Goal: Task Accomplishment & Management: Manage account settings

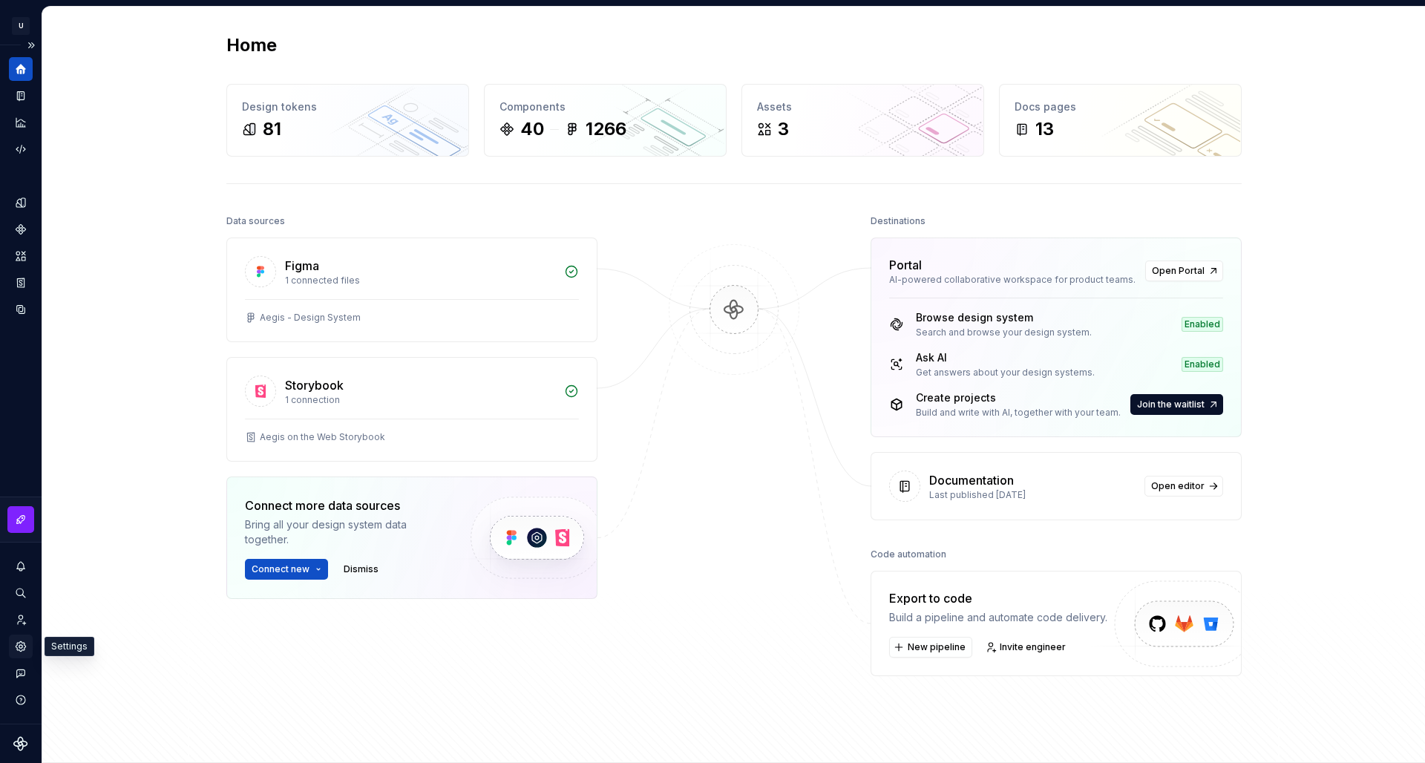
click at [21, 648] on icon "Settings" at bounding box center [20, 646] width 3 height 3
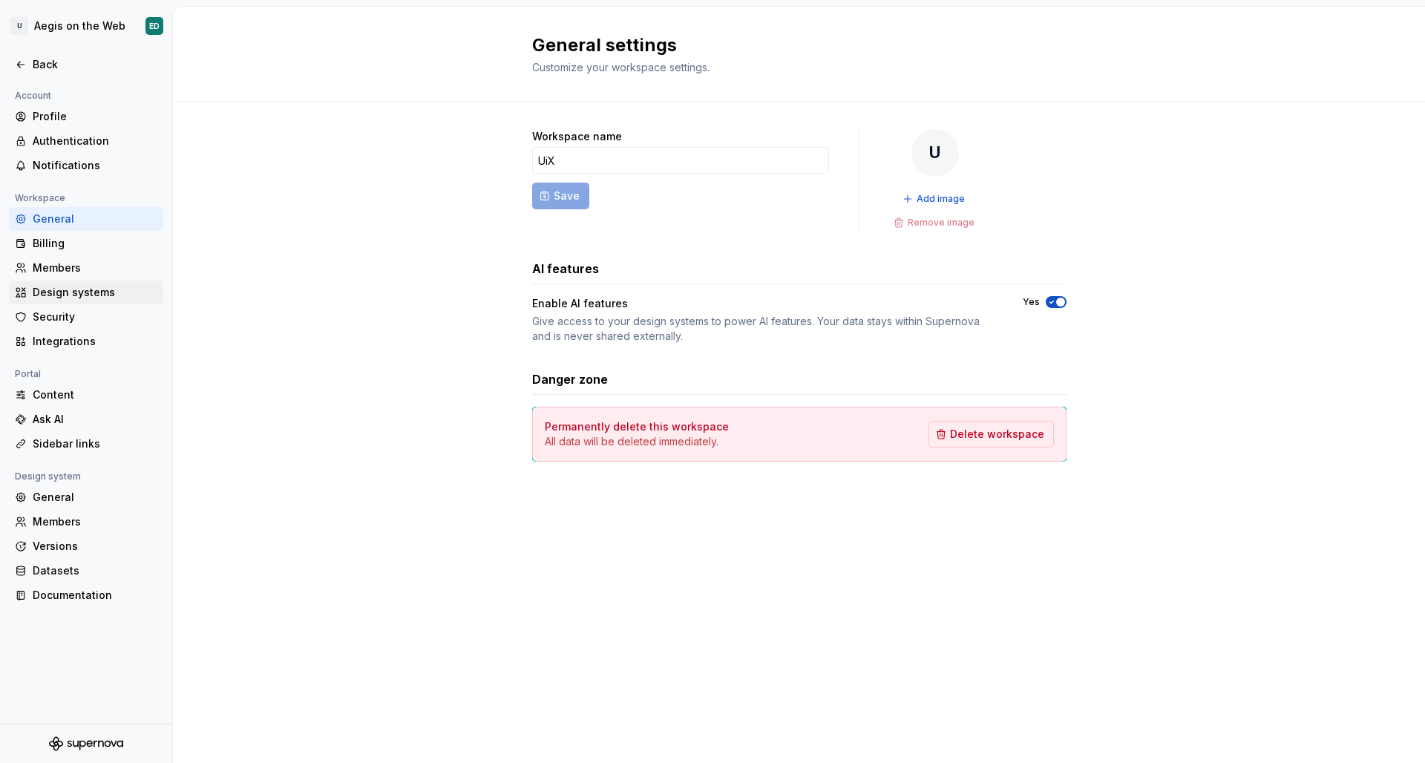
click at [96, 291] on div "Design systems" at bounding box center [95, 292] width 125 height 15
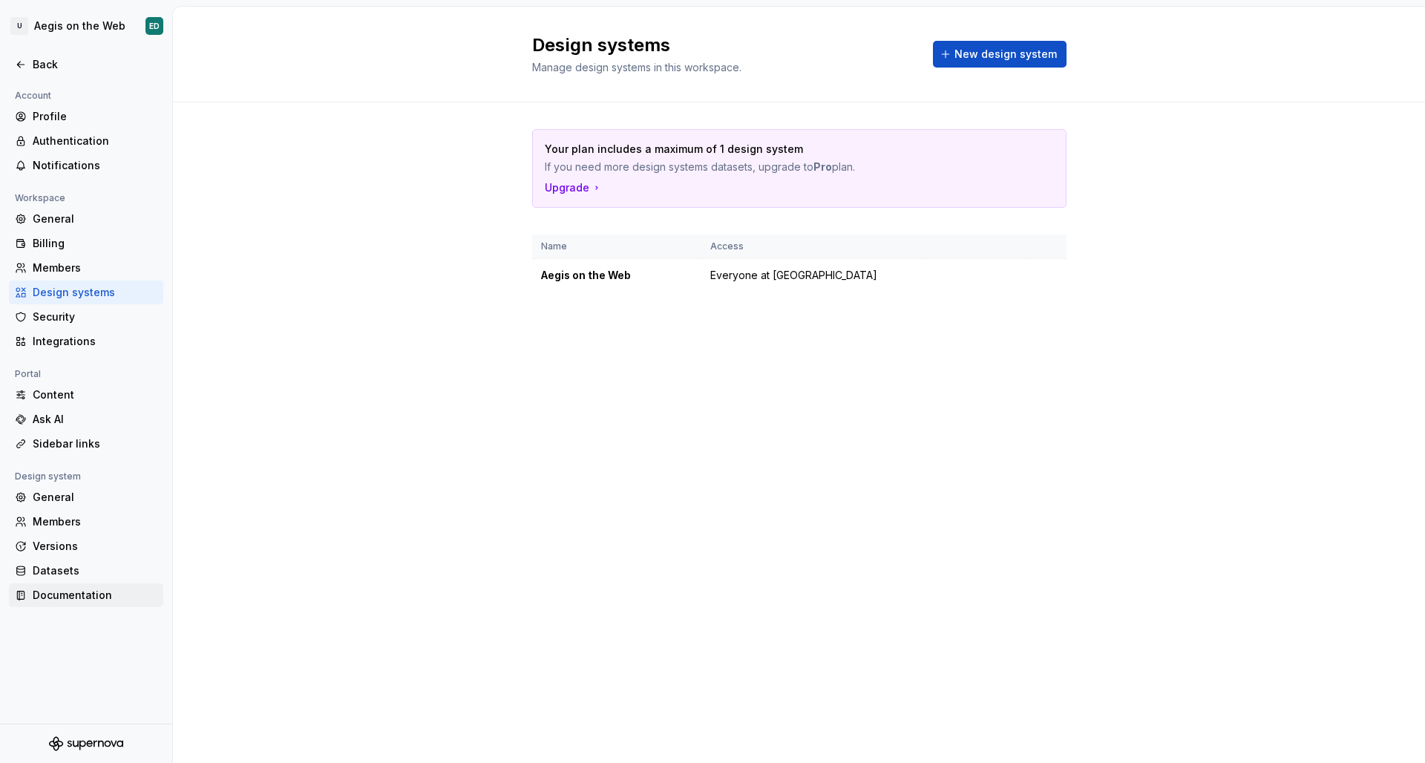
click at [116, 588] on div "Documentation" at bounding box center [86, 595] width 154 height 24
click at [116, 588] on div "Documentation" at bounding box center [95, 595] width 125 height 15
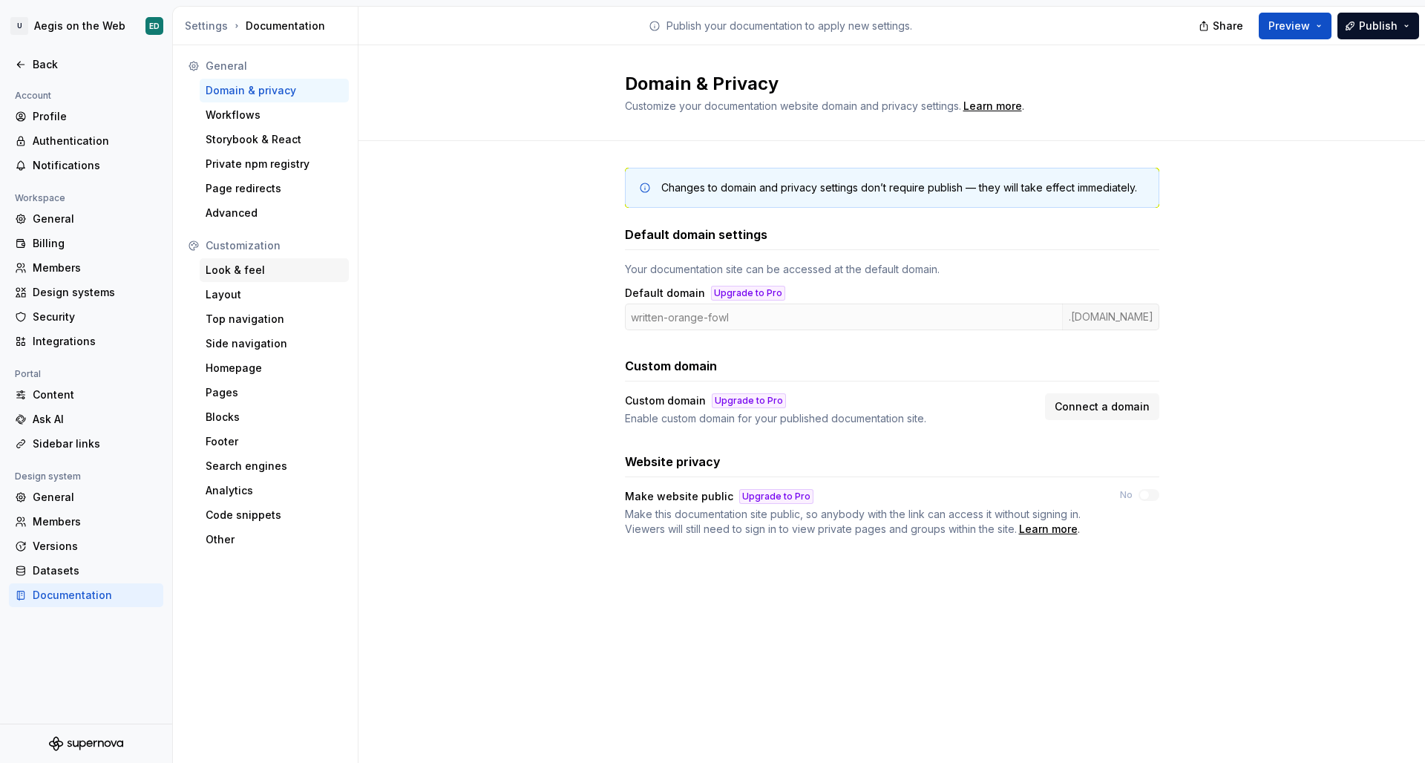
click at [264, 269] on div "Look & feel" at bounding box center [274, 270] width 137 height 15
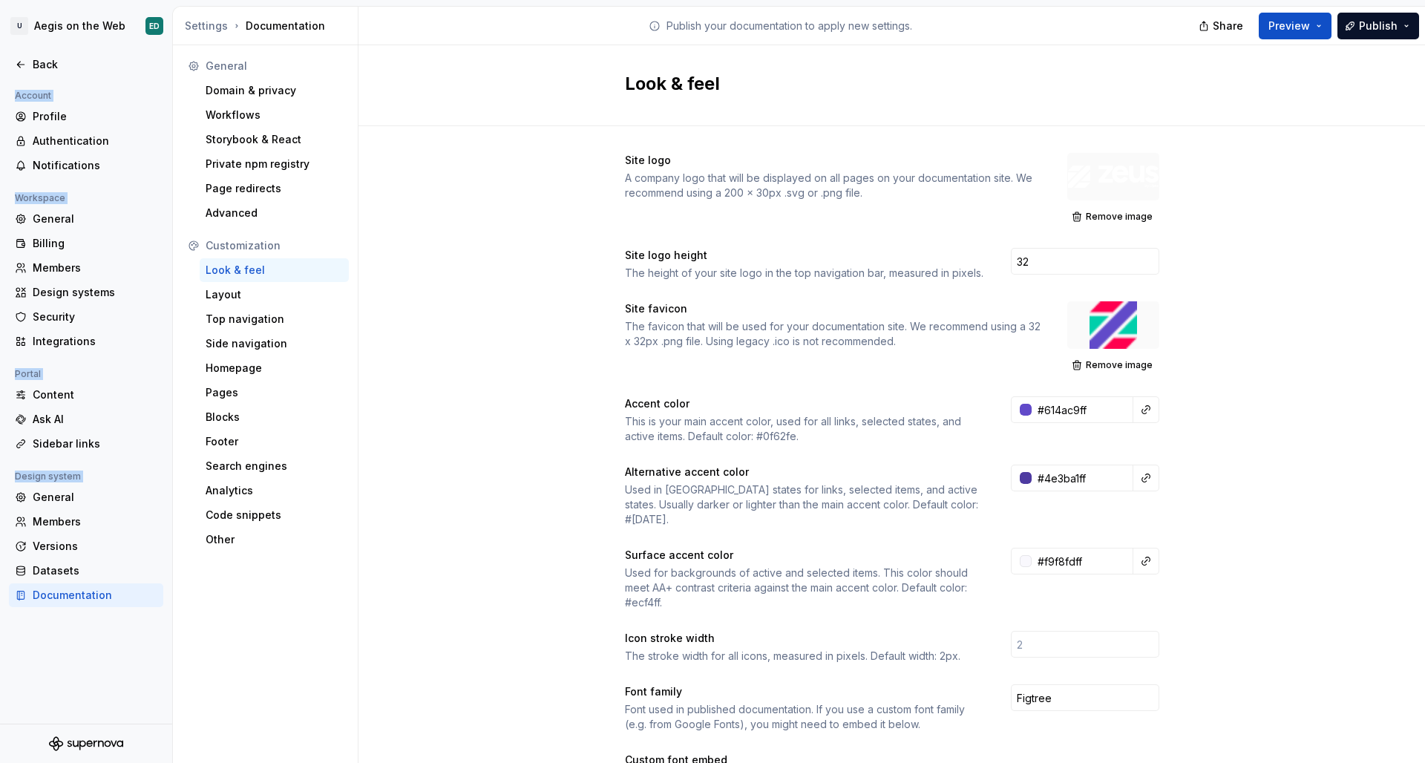
click at [177, 36] on div "U Aegis on the Web ED Back Account Profile Authentication Notifications Workspa…" at bounding box center [712, 381] width 1425 height 763
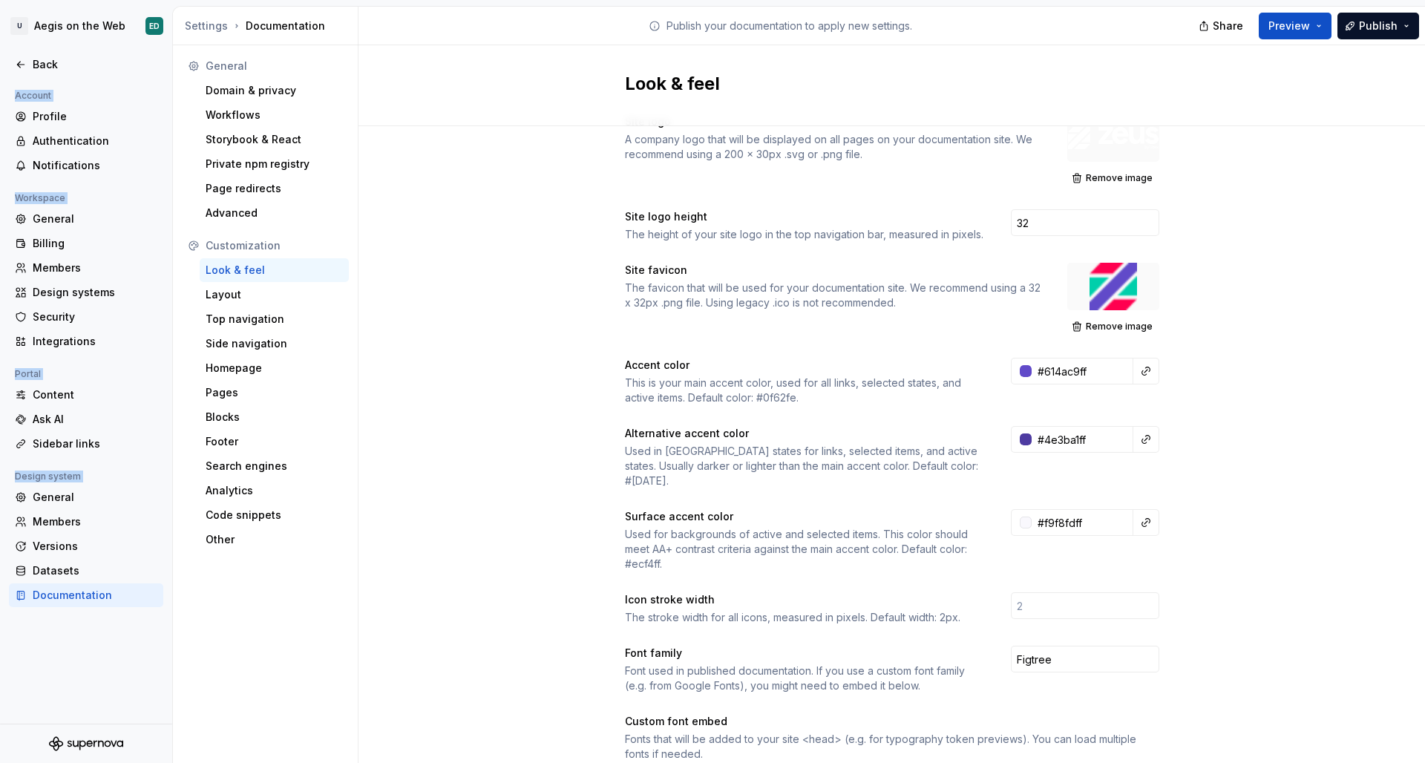
scroll to position [100, 0]
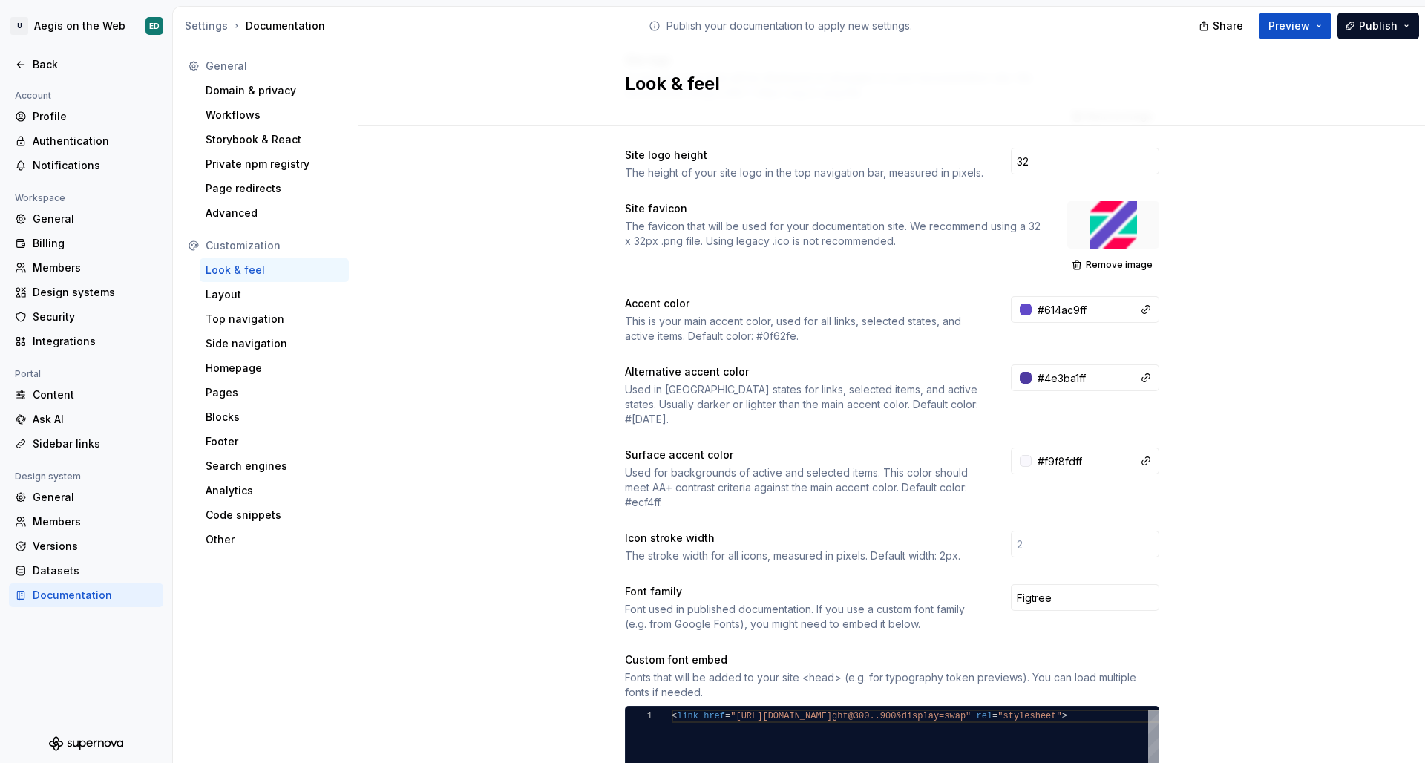
click at [860, 196] on div "Site logo A company logo that will be displayed on all pages on your documentat…" at bounding box center [892, 638] width 534 height 1171
drag, startPoint x: 654, startPoint y: 171, endPoint x: 857, endPoint y: 200, distance: 204.7
click at [936, 168] on div "The height of your site logo in the top navigation bar, measured in pixels." at bounding box center [804, 172] width 359 height 15
drag, startPoint x: 801, startPoint y: 233, endPoint x: 821, endPoint y: 225, distance: 21.6
click at [807, 231] on div "The favicon that will be used for your documentation site. We recommend using a…" at bounding box center [833, 234] width 416 height 30
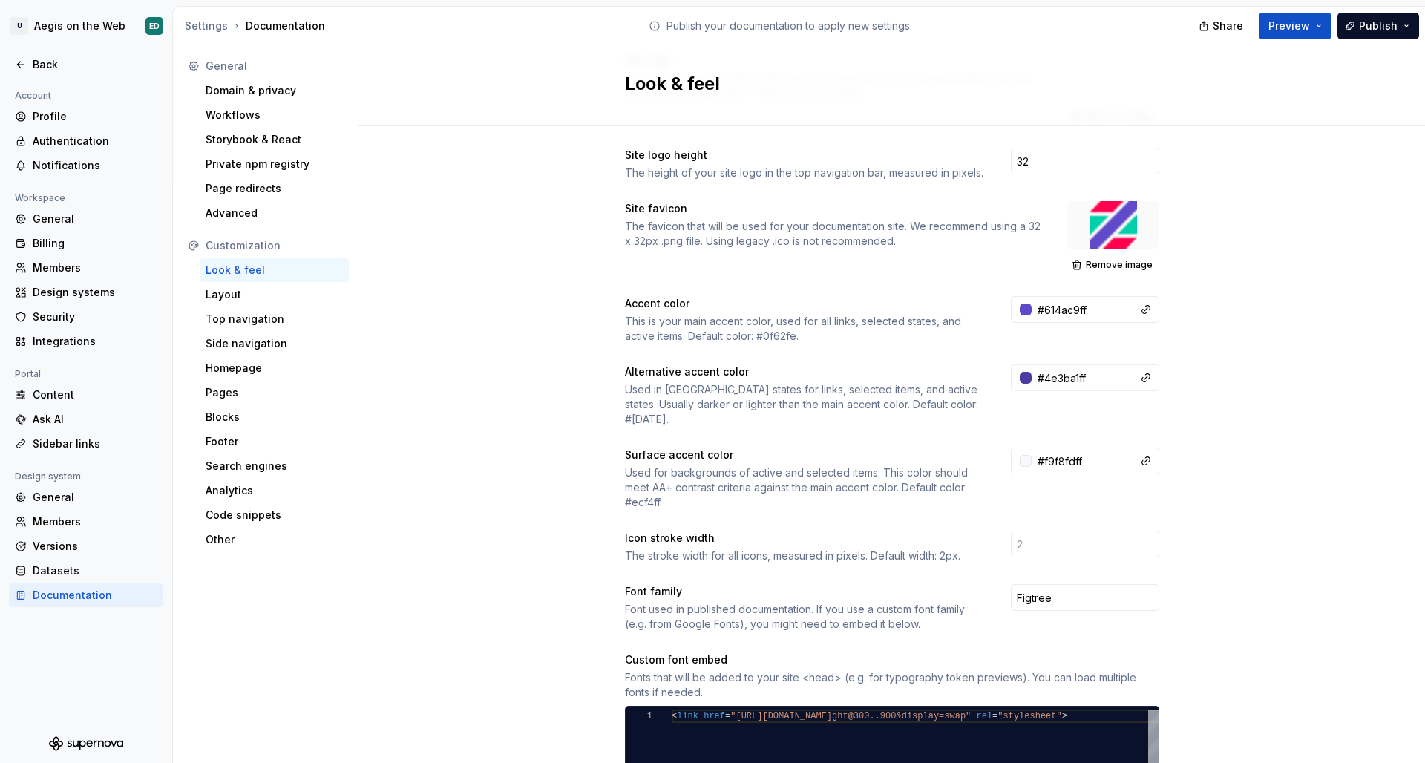
click at [917, 237] on div "The favicon that will be used for your documentation site. We recommend using a…" at bounding box center [833, 234] width 416 height 30
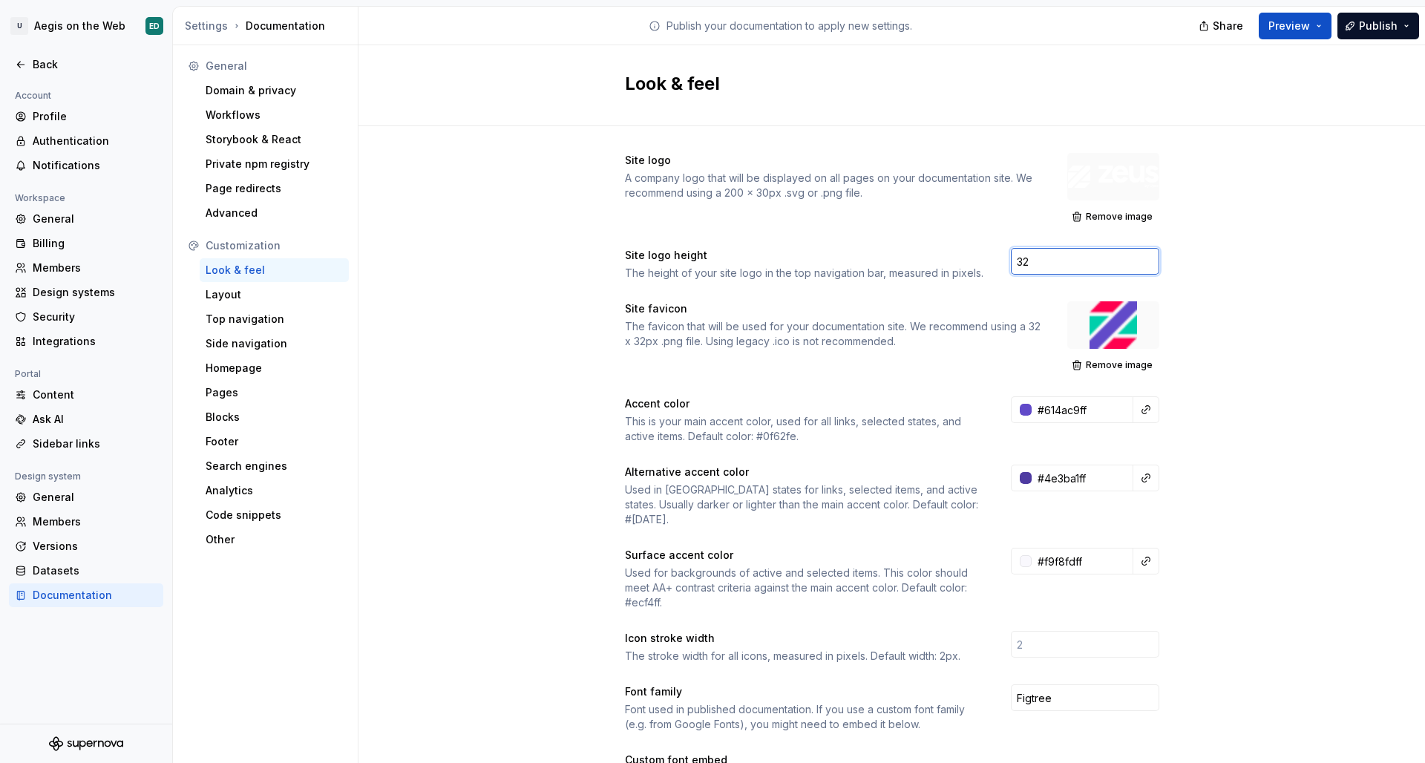
click at [1053, 252] on input "32" at bounding box center [1085, 261] width 148 height 27
drag, startPoint x: 1096, startPoint y: 258, endPoint x: 940, endPoint y: 245, distance: 156.4
click at [940, 245] on div "Site logo A company logo that will be displayed on all pages on your documentat…" at bounding box center [892, 738] width 534 height 1171
click at [1254, 280] on div "Site logo A company logo that will be displayed on all pages on your documentat…" at bounding box center [891, 753] width 1066 height 1254
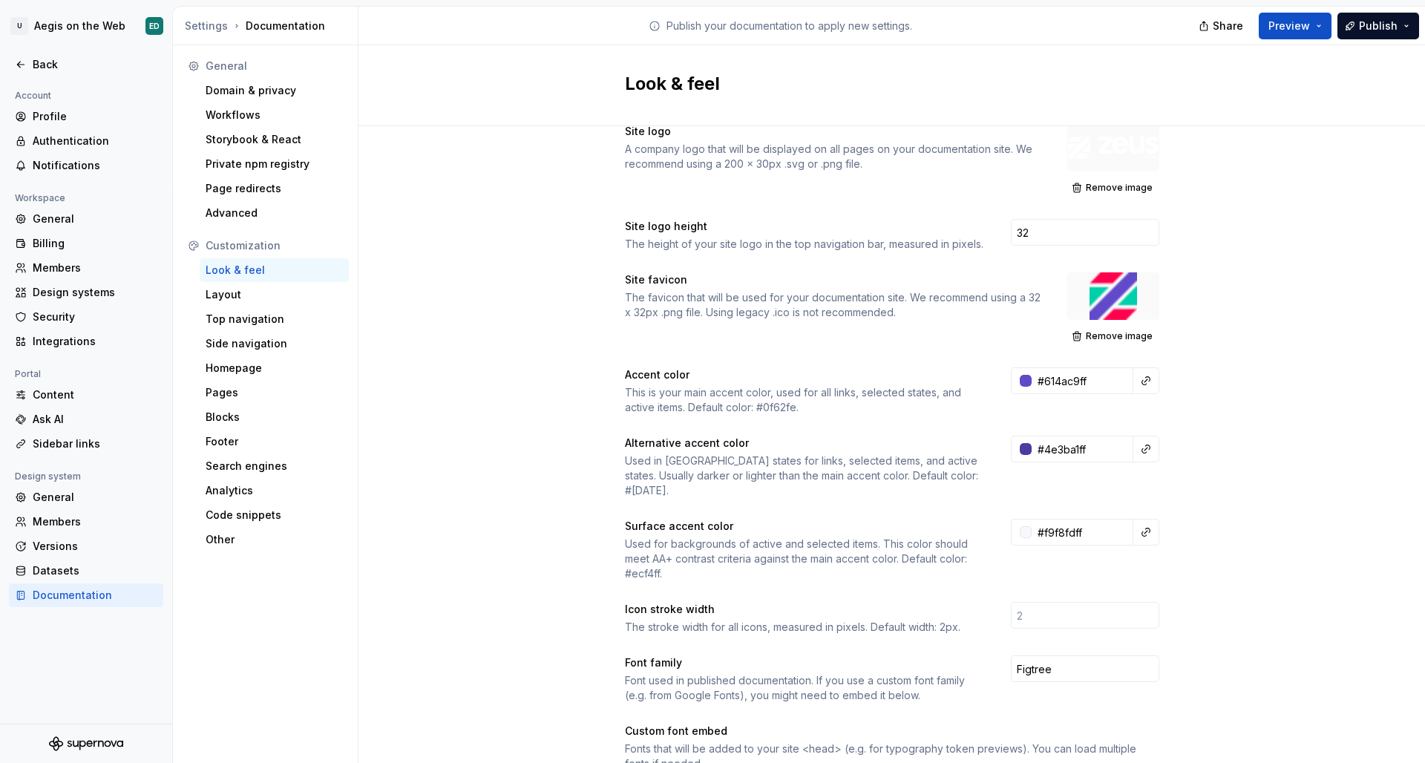
scroll to position [56, 0]
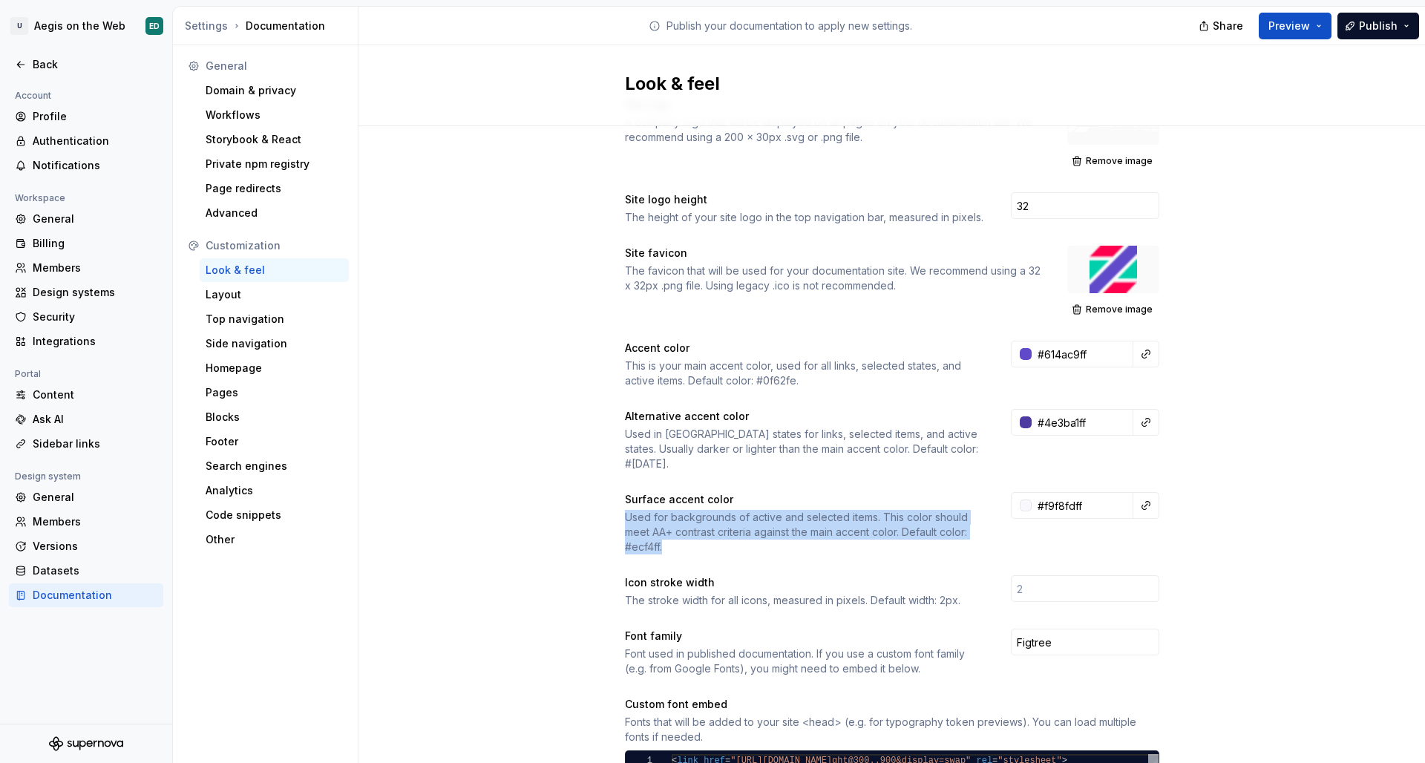
drag, startPoint x: 719, startPoint y: 536, endPoint x: 622, endPoint y: 501, distance: 103.3
click at [625, 510] on div "Used for backgrounds of active and selected items. This color should meet AA+ c…" at bounding box center [804, 532] width 359 height 45
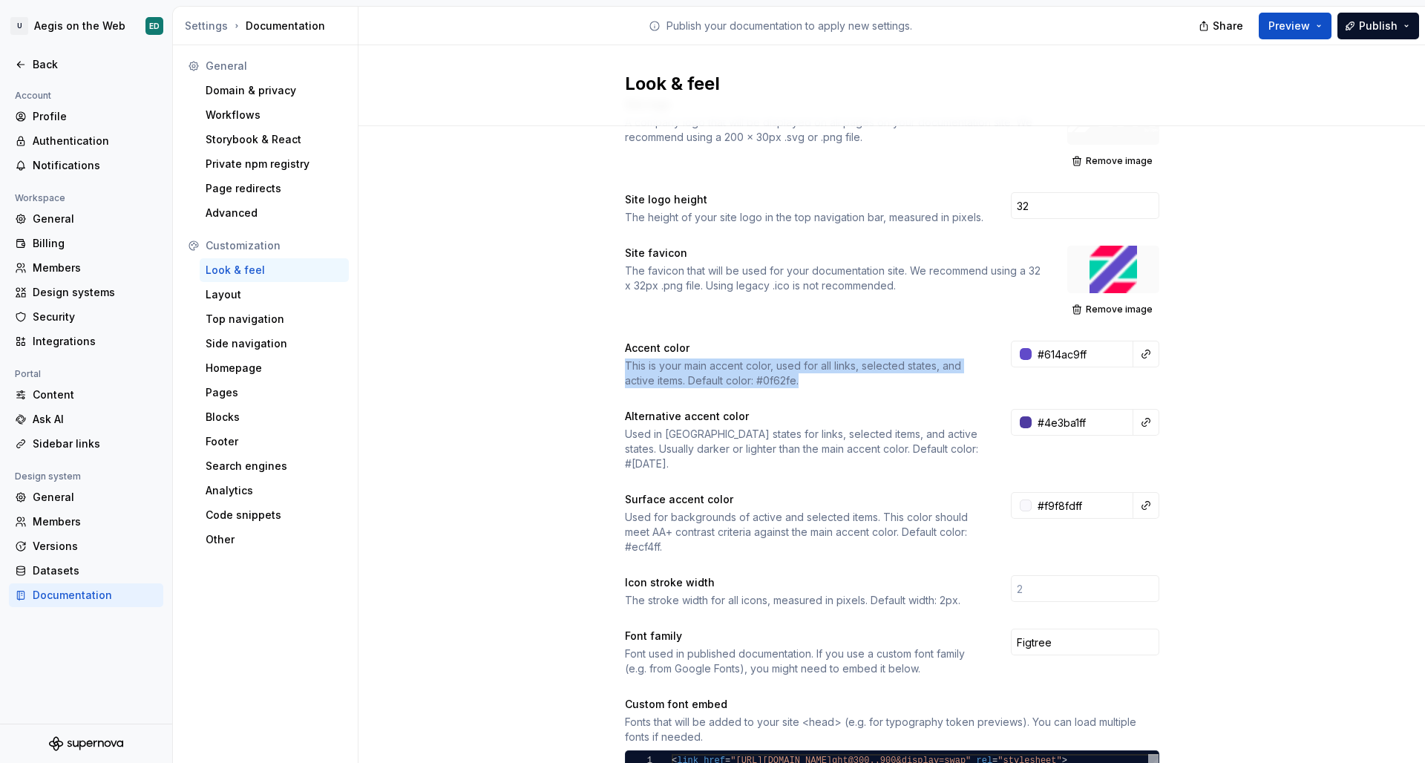
drag, startPoint x: 618, startPoint y: 360, endPoint x: 801, endPoint y: 393, distance: 185.4
click at [801, 393] on div "Site logo A company logo that will be displayed on all pages on your documentat…" at bounding box center [891, 697] width 1066 height 1254
click at [753, 241] on div "Site logo A company logo that will be displayed on all pages on your documentat…" at bounding box center [892, 682] width 534 height 1171
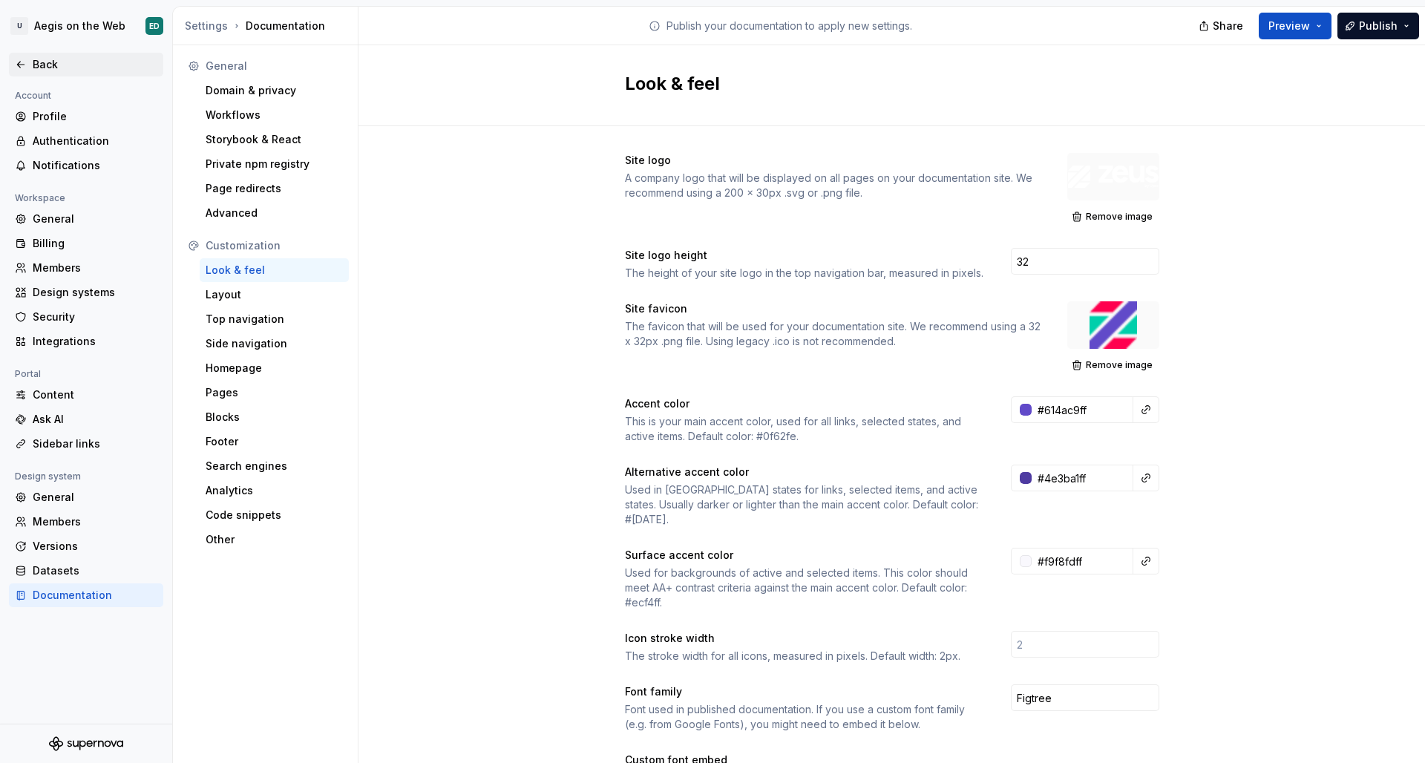
click at [32, 57] on div "Back" at bounding box center [86, 64] width 142 height 15
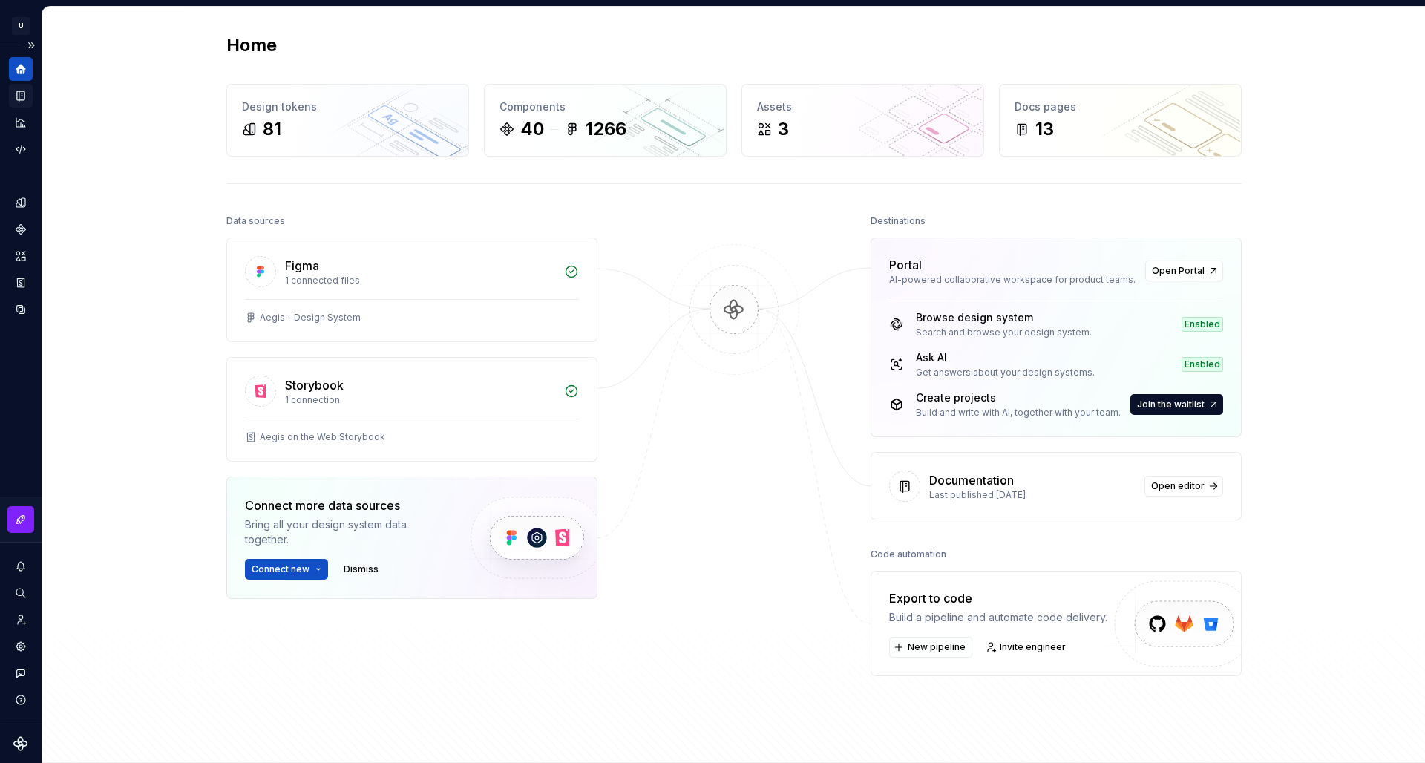
click at [18, 91] on icon "Documentation" at bounding box center [20, 96] width 7 height 10
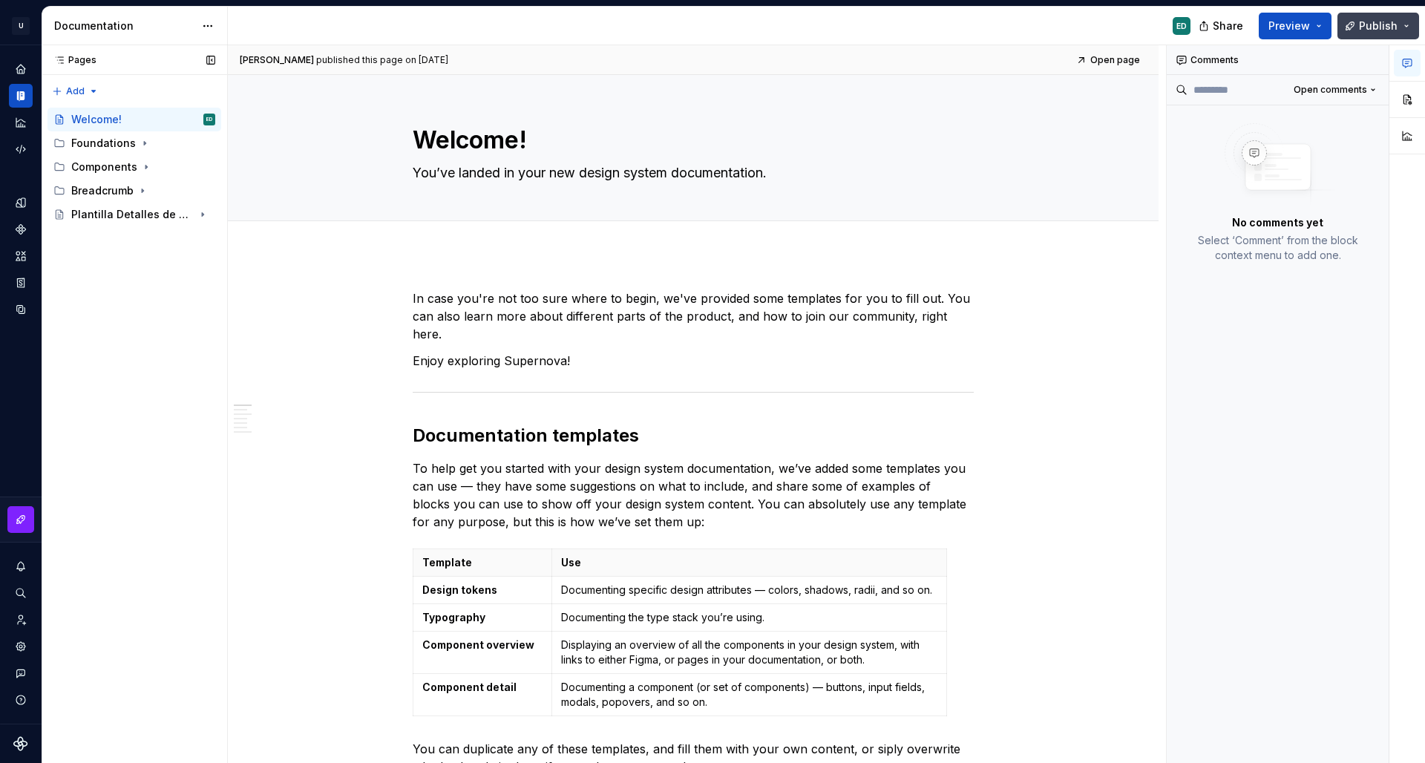
click at [1383, 23] on span "Publish" at bounding box center [1378, 26] width 39 height 15
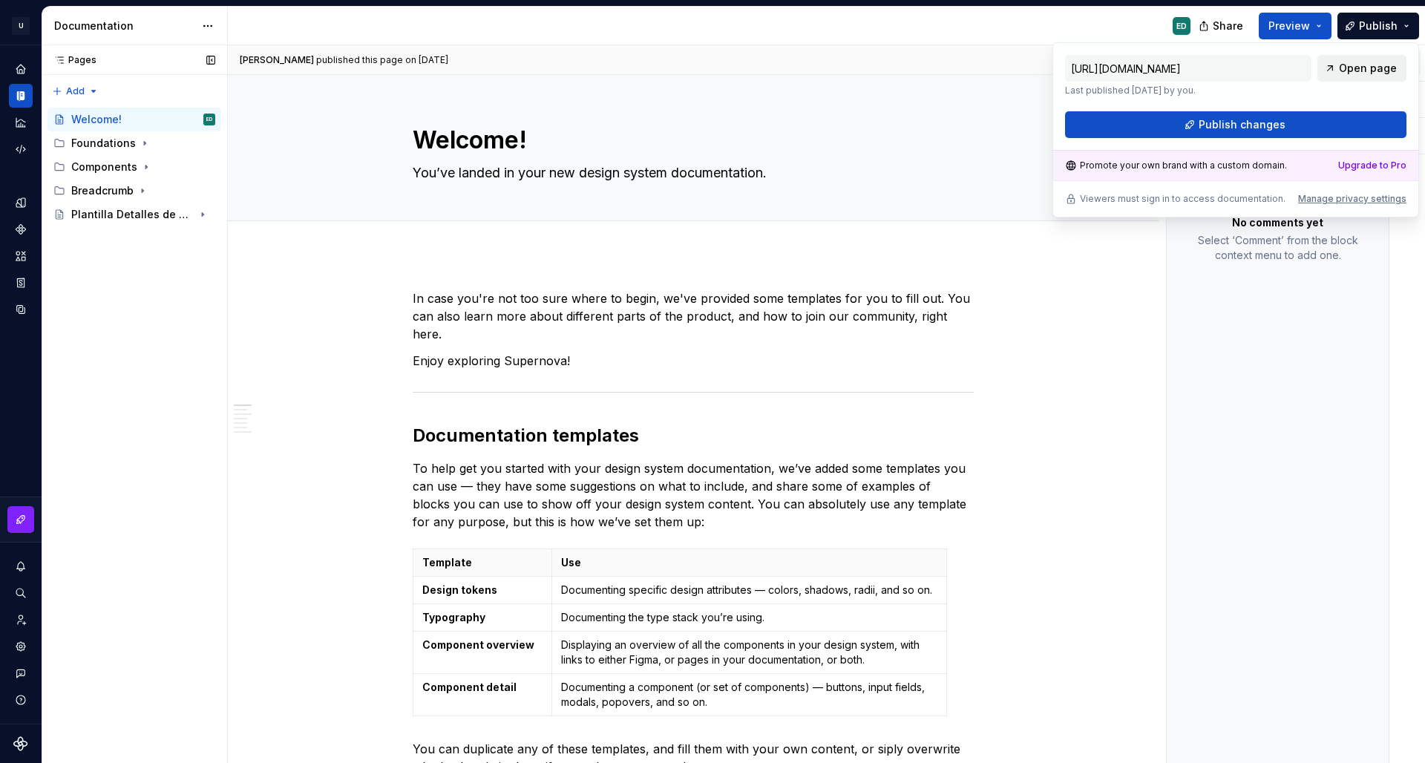
click at [1383, 62] on span "Open page" at bounding box center [1368, 68] width 58 height 15
type textarea "*"
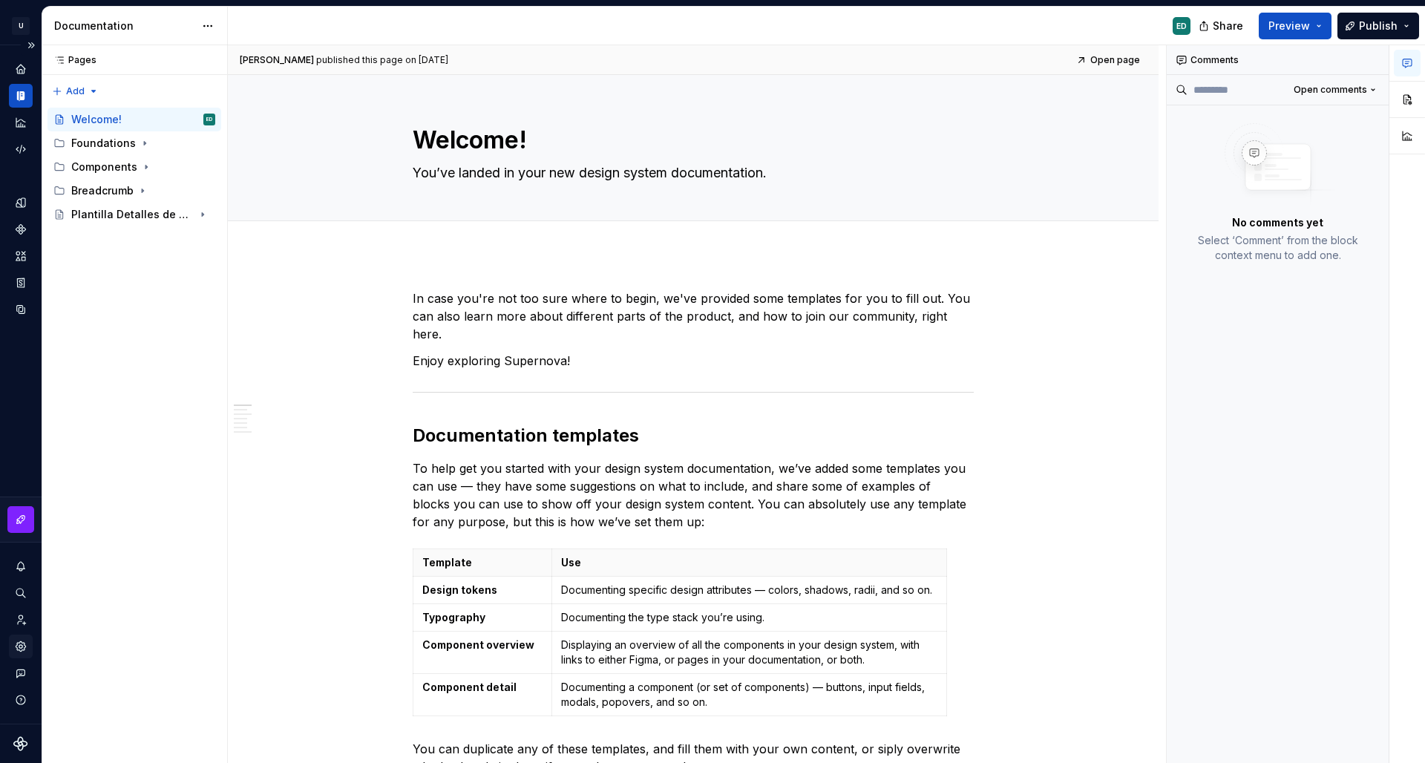
click at [18, 644] on icon "Settings" at bounding box center [21, 646] width 10 height 10
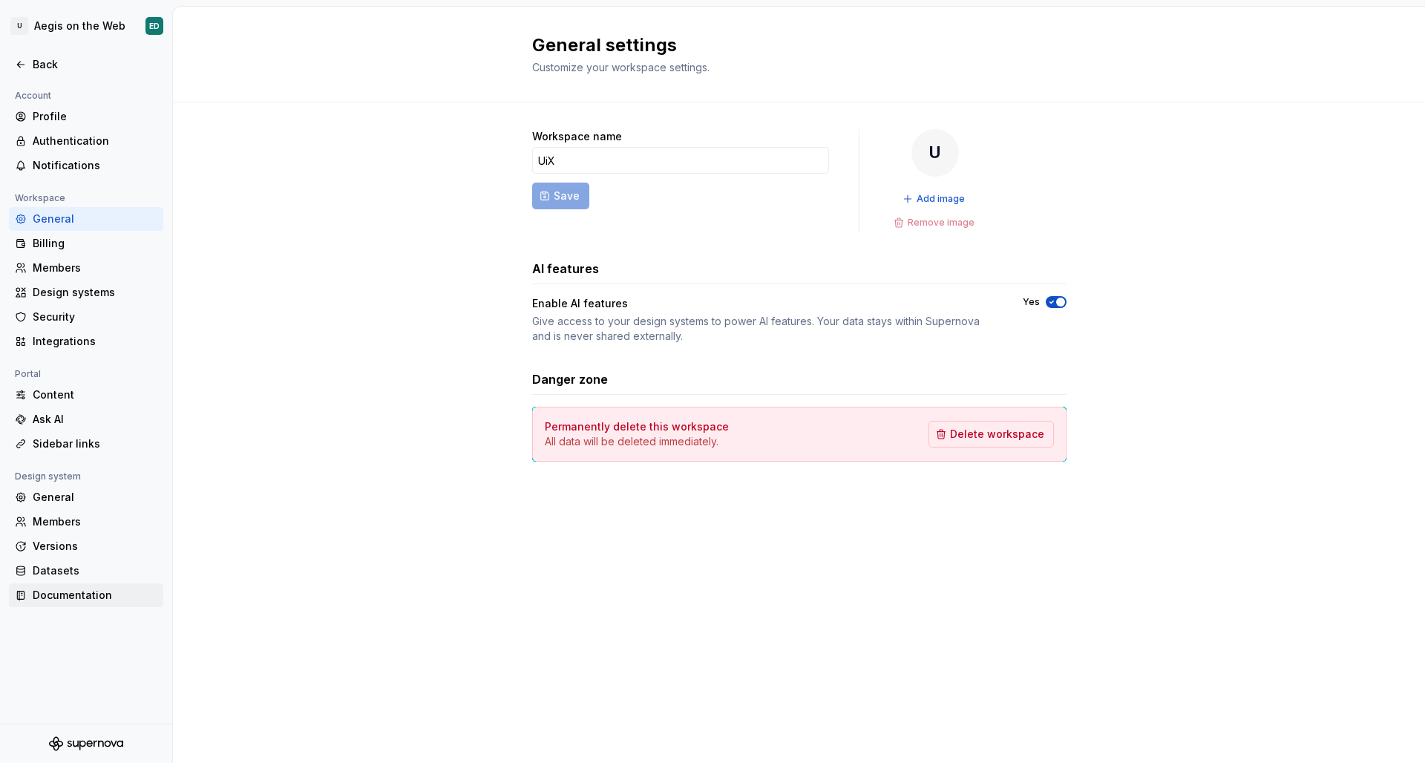
click at [95, 594] on div "Documentation" at bounding box center [95, 595] width 125 height 15
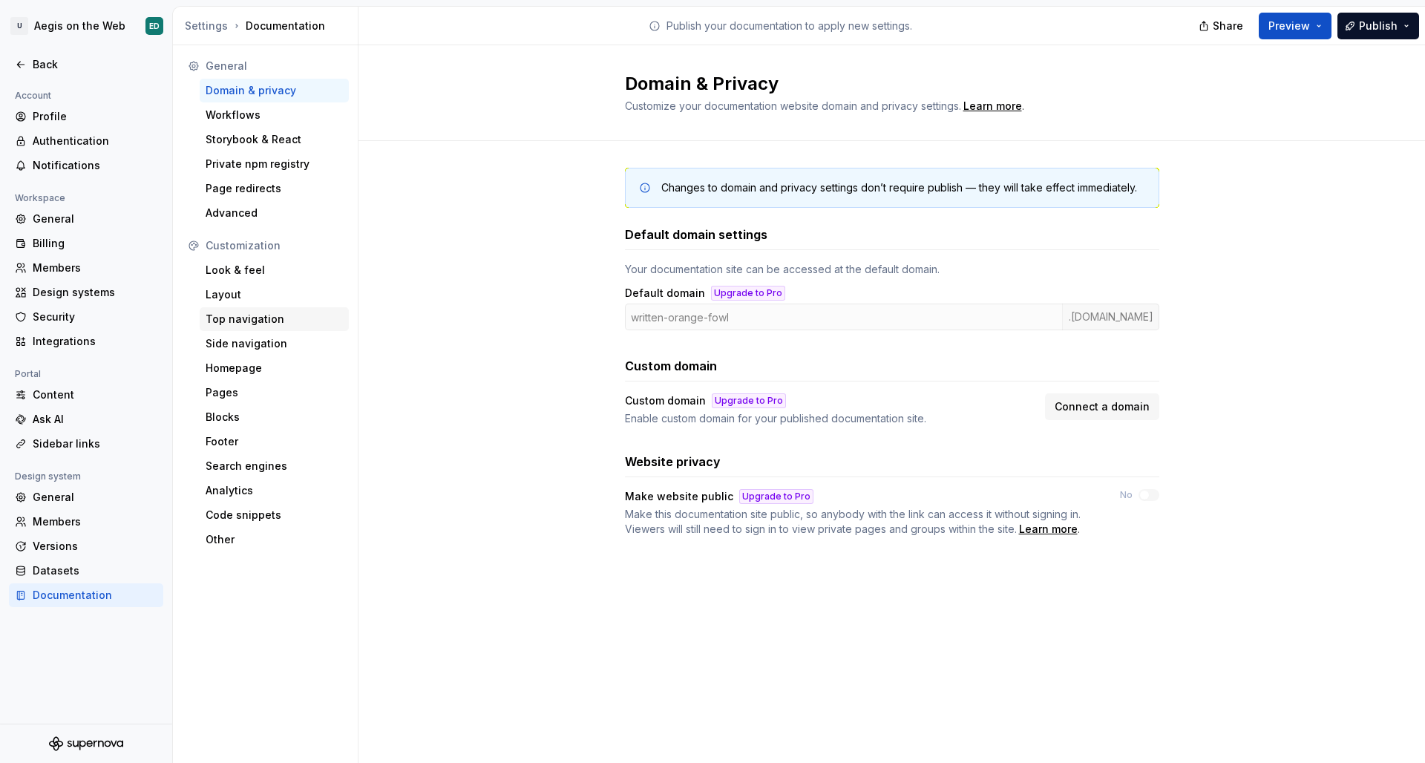
click at [283, 315] on div "Top navigation" at bounding box center [274, 319] width 137 height 15
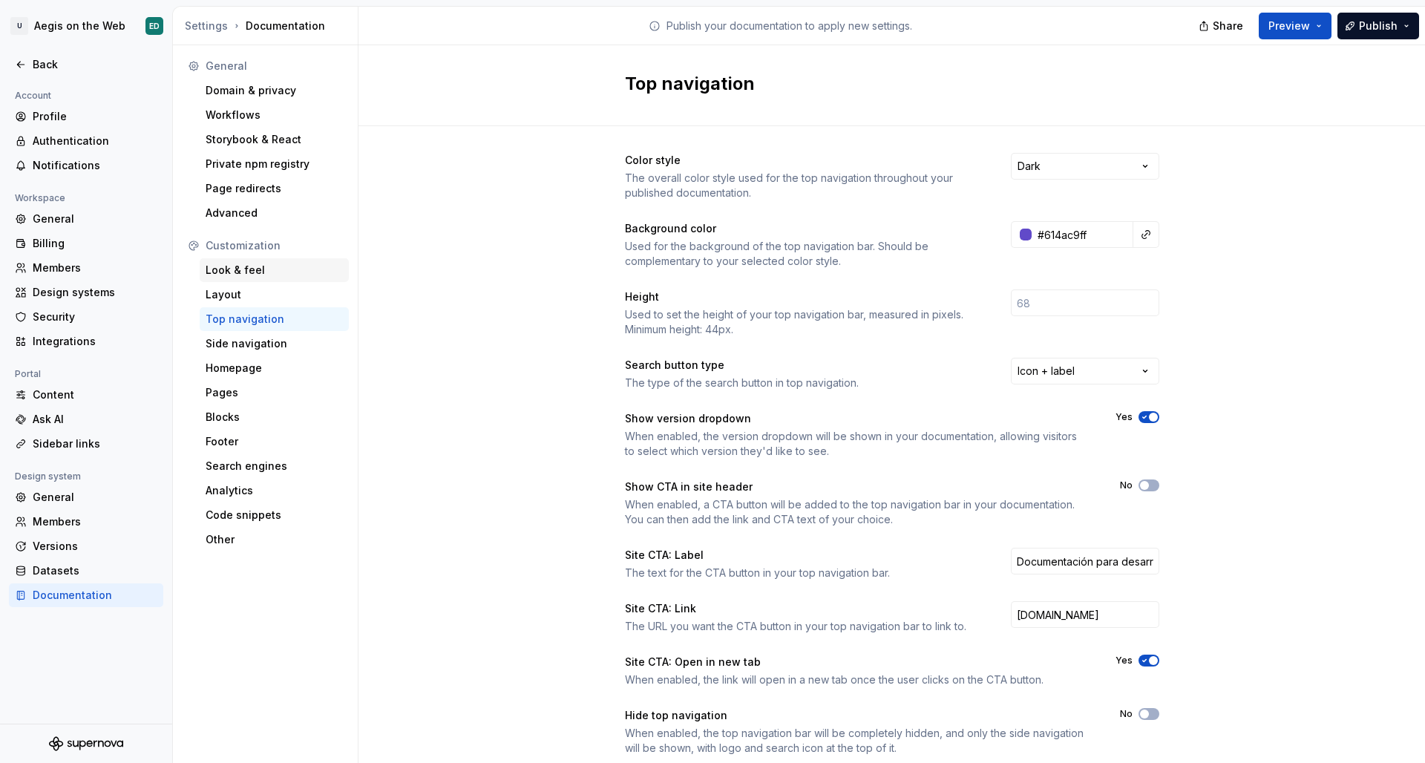
click at [281, 281] on div "Look & feel" at bounding box center [274, 270] width 149 height 24
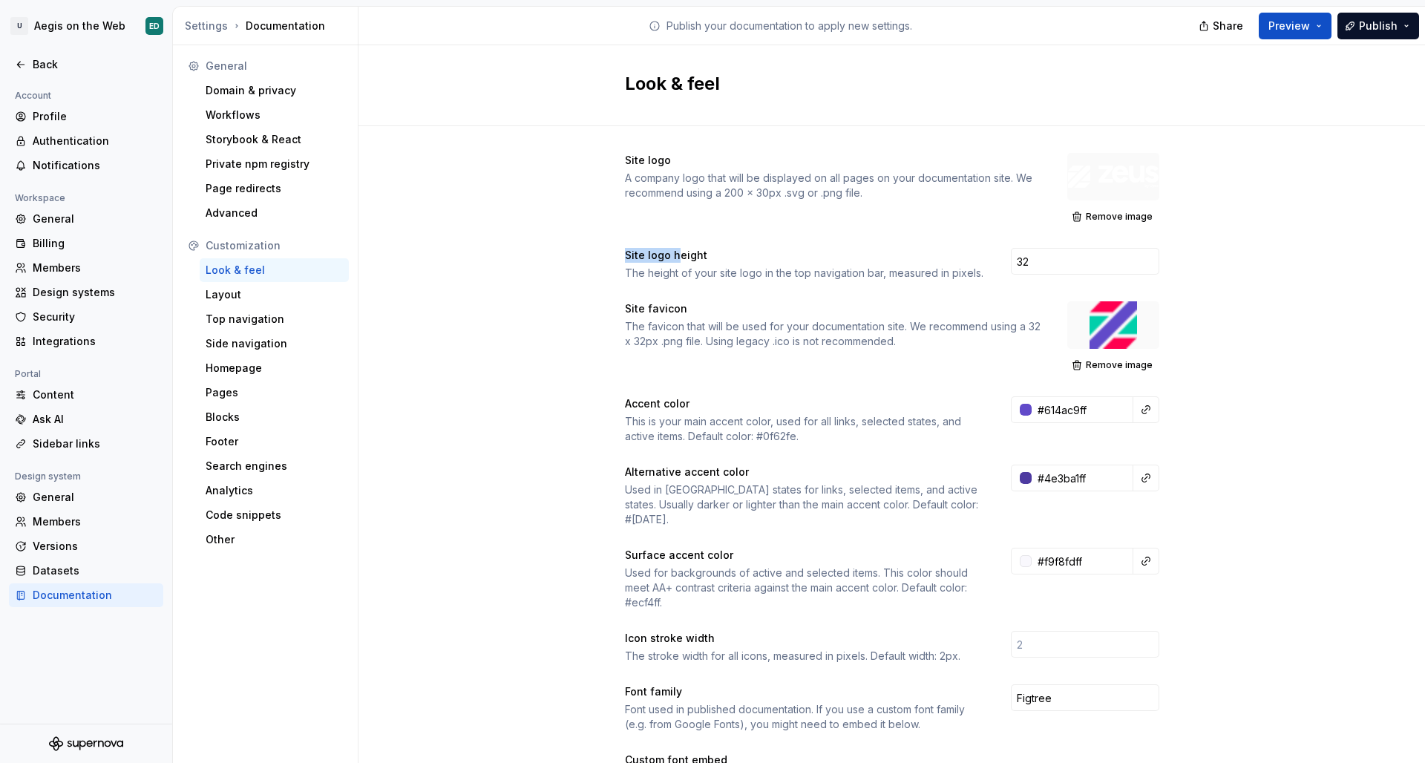
click at [591, 244] on div "Site logo A company logo that will be displayed on all pages on your documentat…" at bounding box center [891, 753] width 1066 height 1254
drag, startPoint x: 674, startPoint y: 245, endPoint x: 692, endPoint y: 244, distance: 17.1
click at [680, 243] on div "Site logo A company logo that will be displayed on all pages on your documentat…" at bounding box center [892, 738] width 534 height 1171
drag, startPoint x: 691, startPoint y: 249, endPoint x: 791, endPoint y: 275, distance: 103.7
click at [629, 270] on div "Site logo height The height of your site logo in the top navigation bar, measur…" at bounding box center [804, 264] width 359 height 33
